Goal: Transaction & Acquisition: Book appointment/travel/reservation

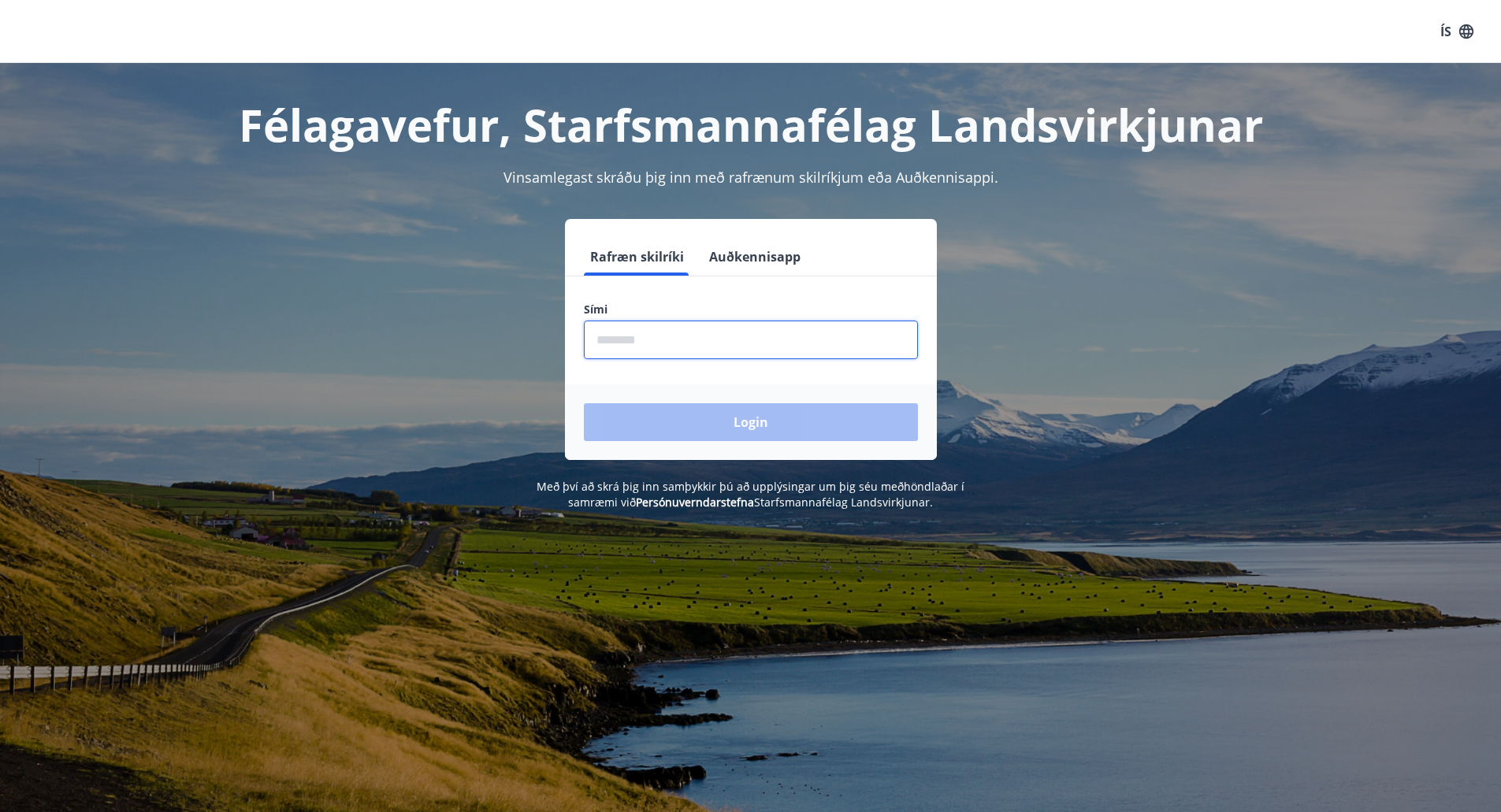
click at [690, 343] on input "phone" at bounding box center [750, 340] width 334 height 39
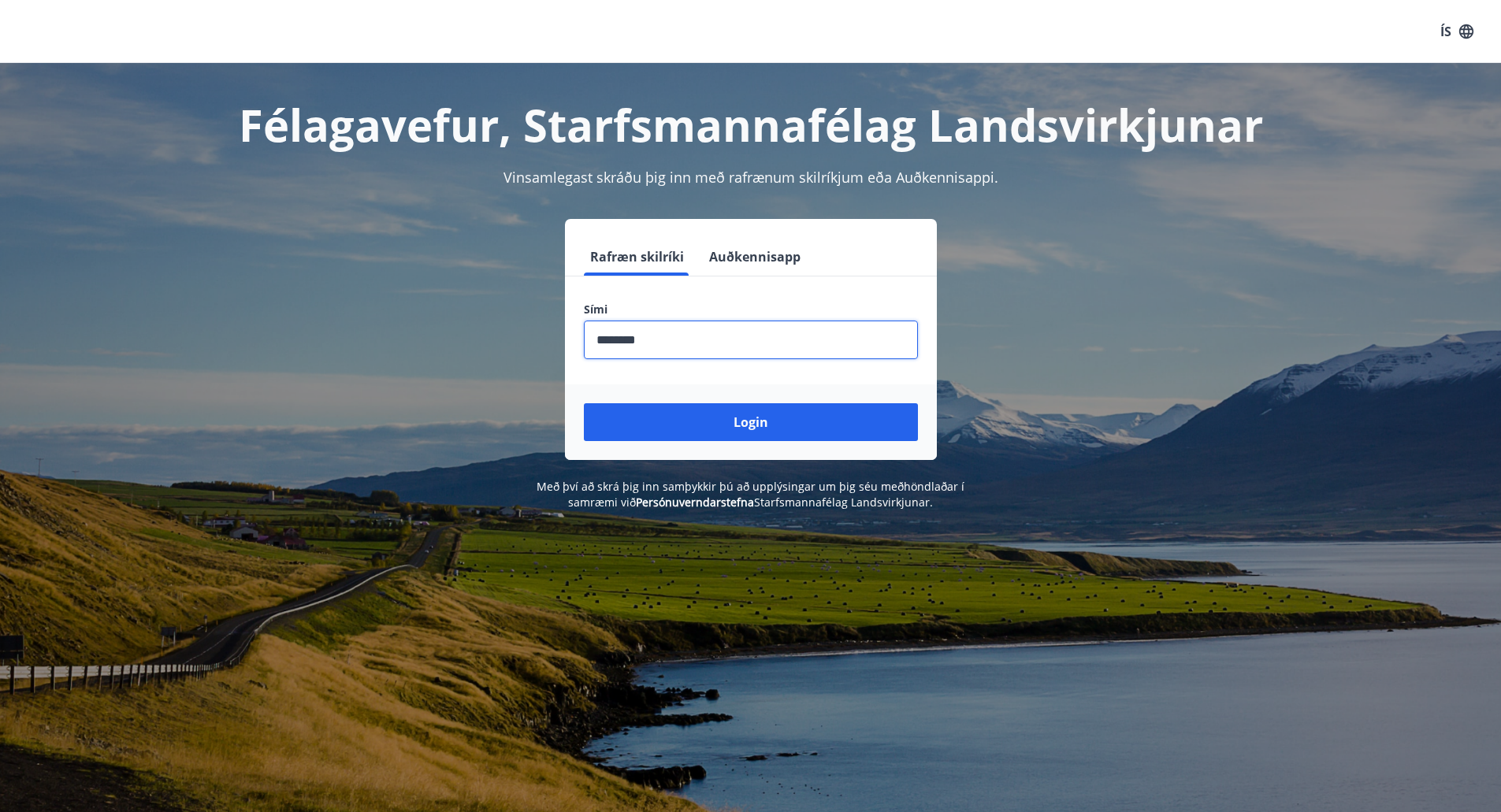
type input "********"
click at [584, 403] on button "Login" at bounding box center [750, 422] width 334 height 38
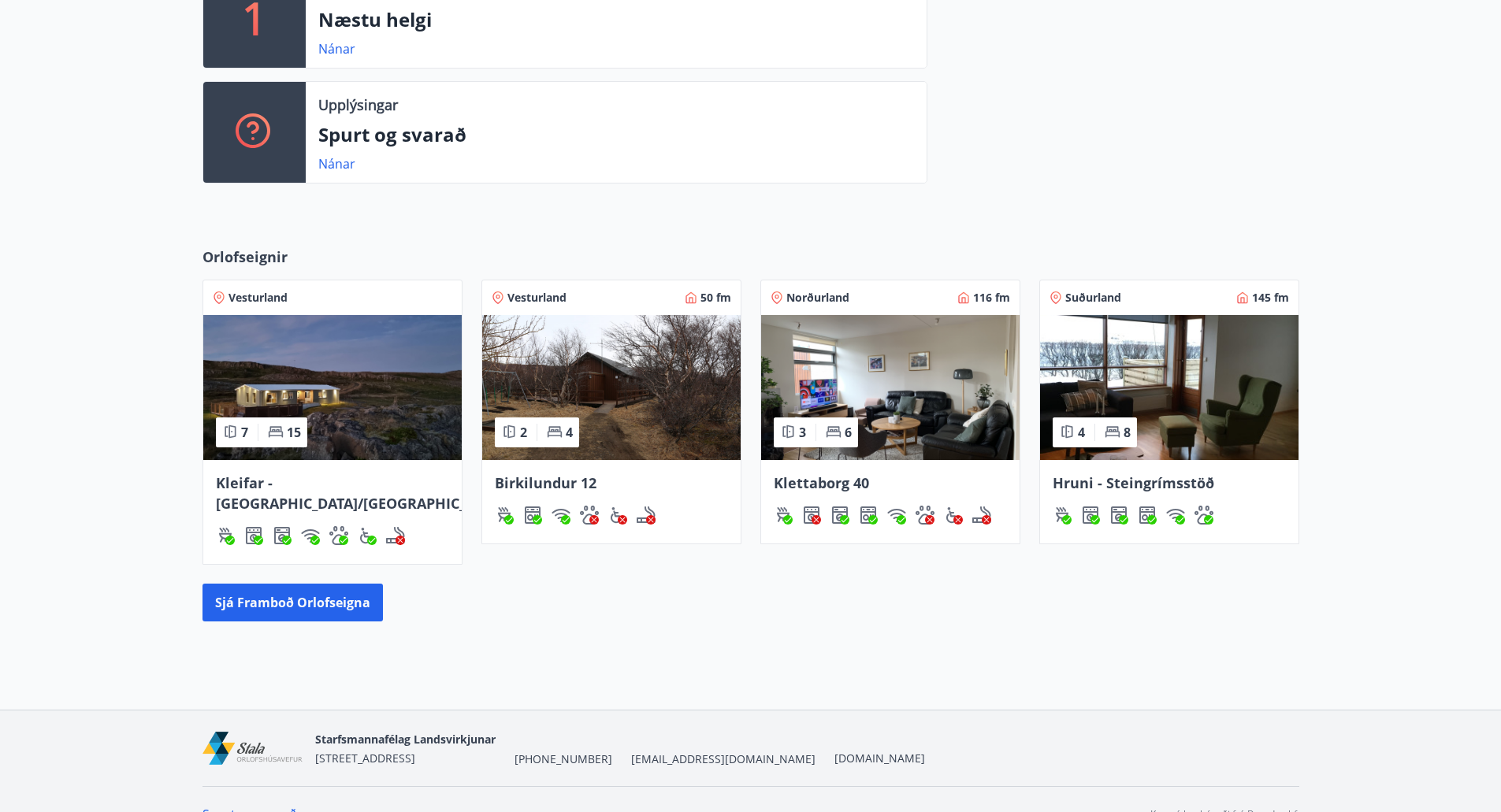
scroll to position [486, 0]
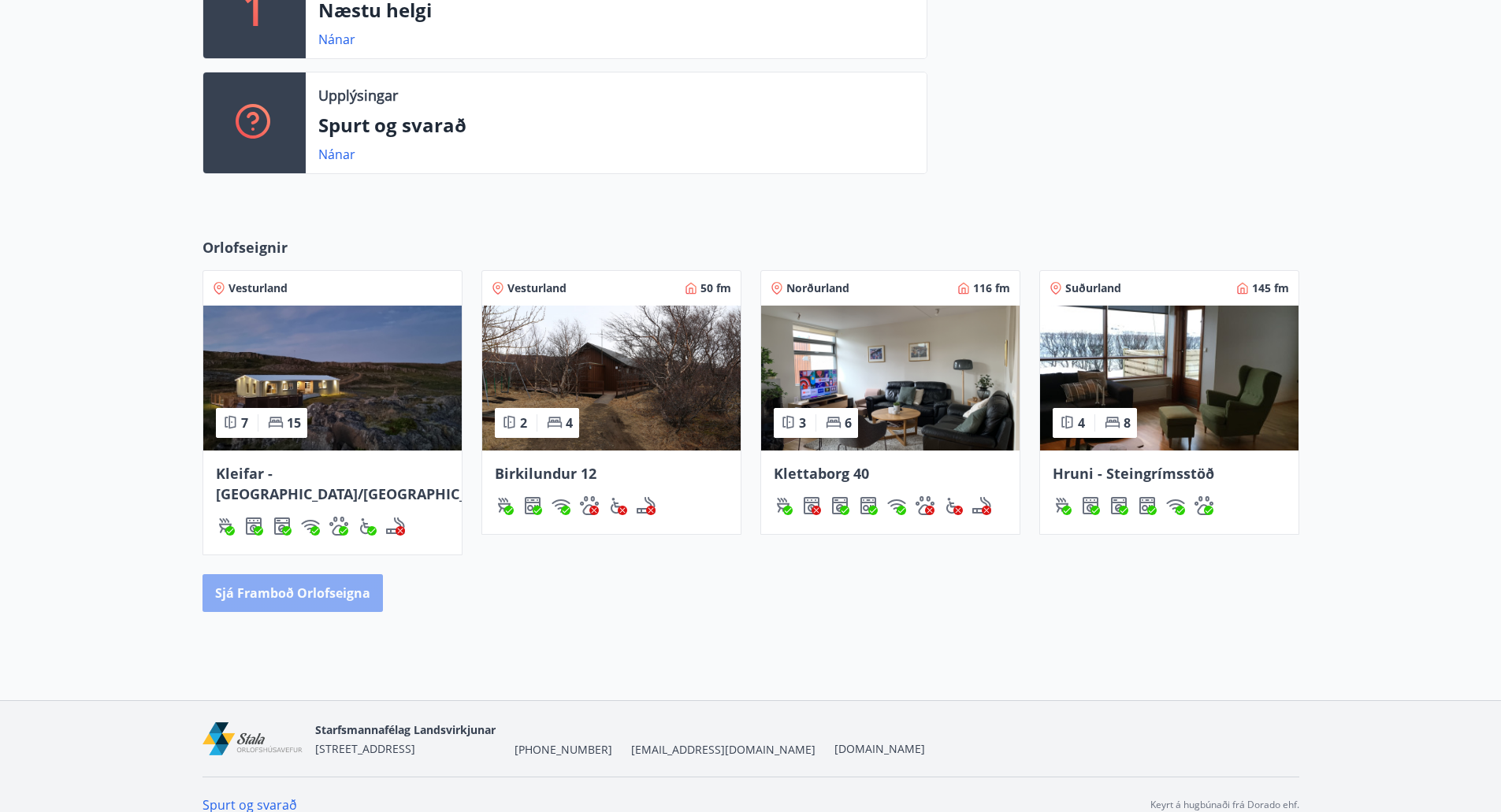
click at [309, 574] on button "Sjá framboð orlofseigna" at bounding box center [292, 593] width 181 height 38
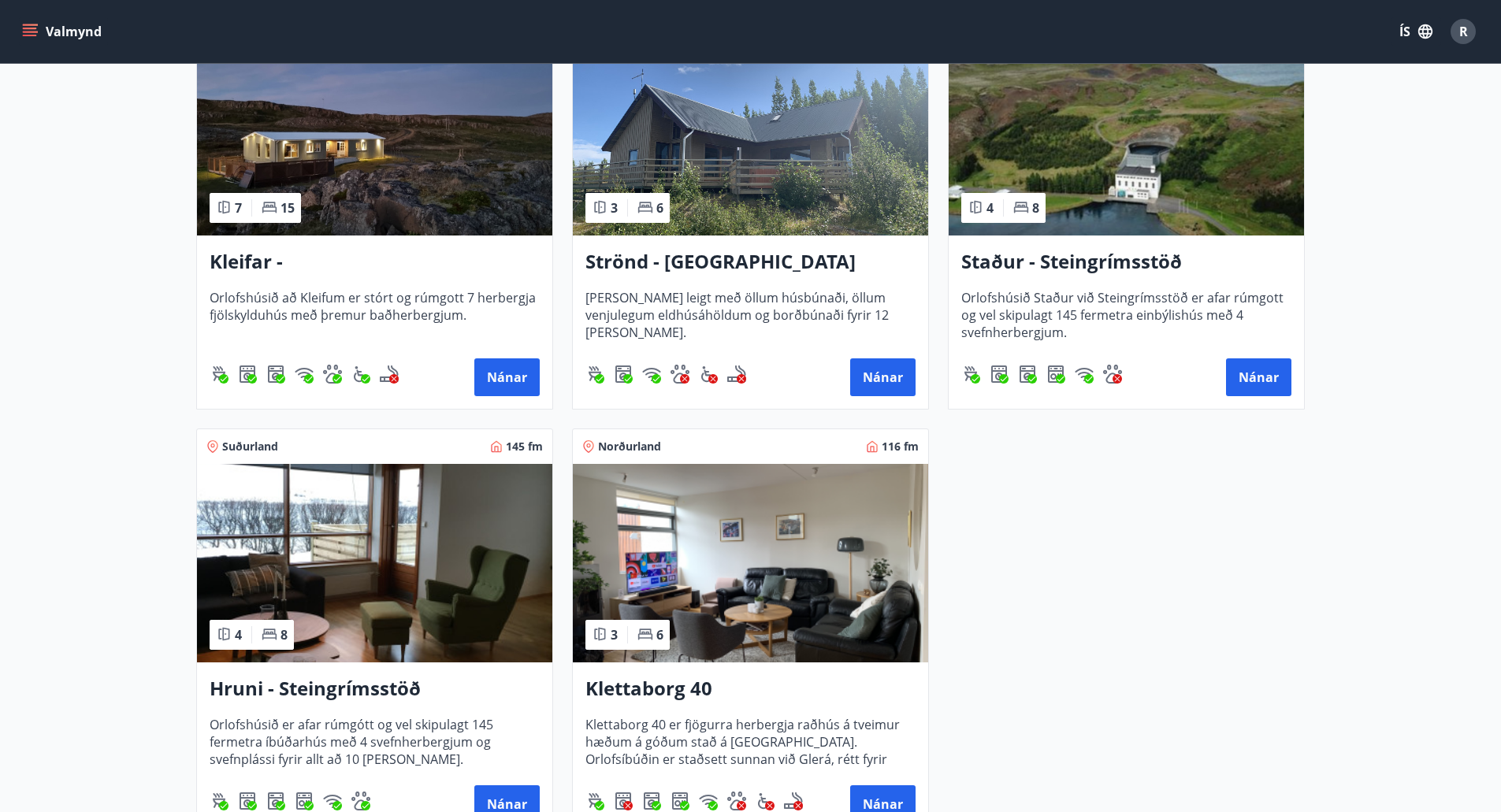
scroll to position [829, 0]
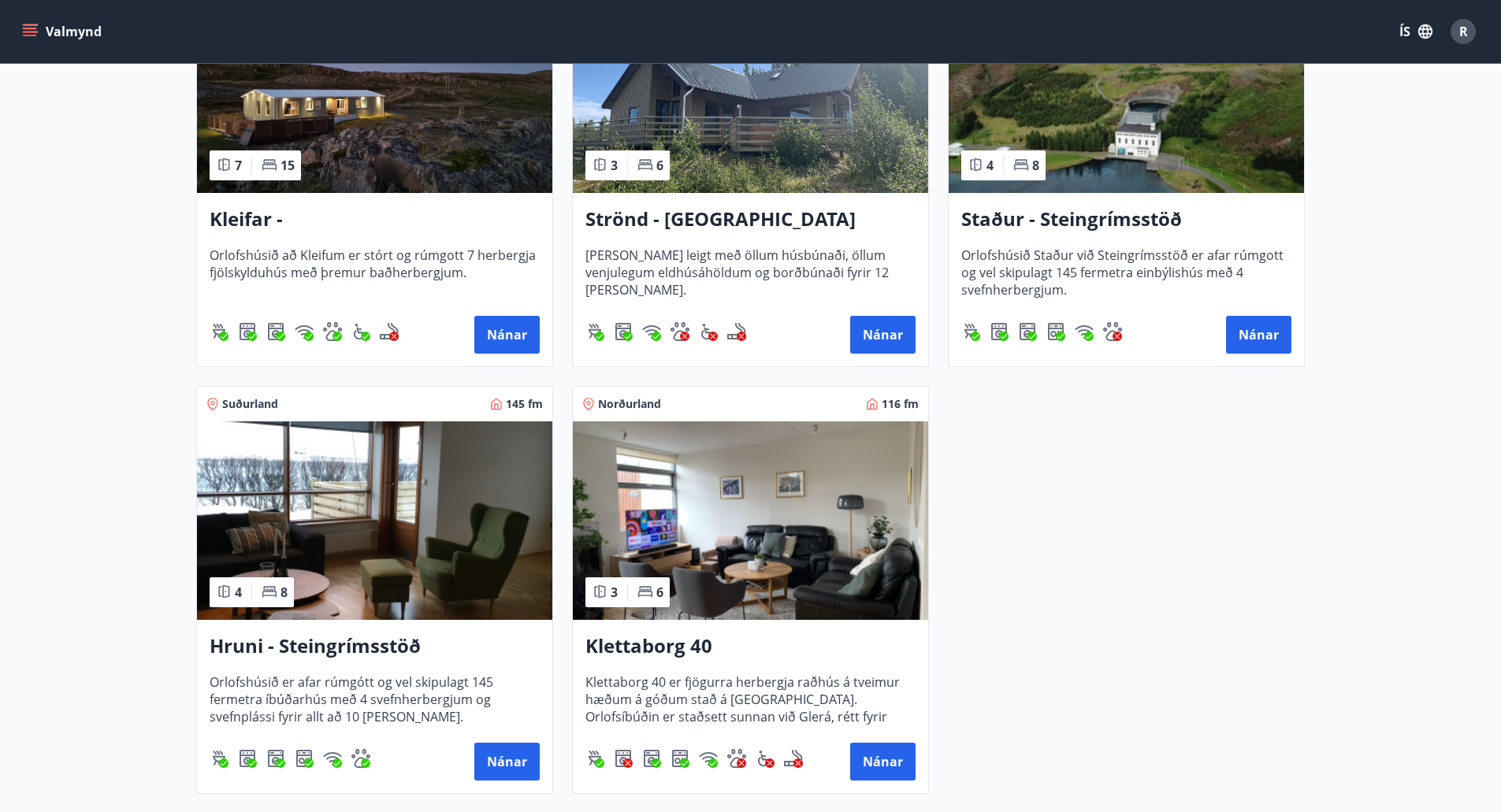
click at [307, 547] on img at bounding box center [374, 520] width 355 height 198
